Goal: Task Accomplishment & Management: Use online tool/utility

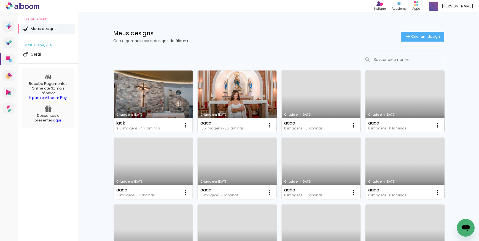
click at [158, 95] on link "Criado em [DATE]" at bounding box center [153, 102] width 79 height 62
